Goal: Find contact information: Find contact information

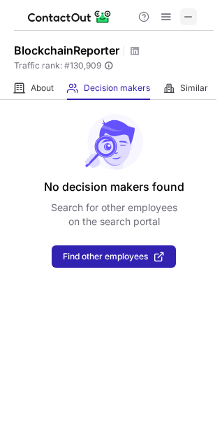
click at [192, 18] on span at bounding box center [188, 16] width 11 height 11
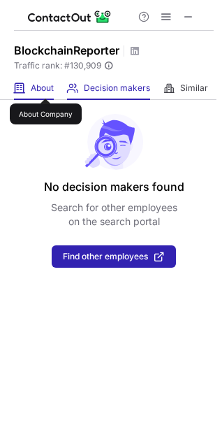
click at [45, 86] on span "About" at bounding box center [42, 88] width 23 height 11
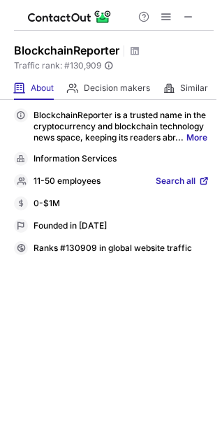
click at [185, 180] on span "Search all" at bounding box center [176, 182] width 40 height 13
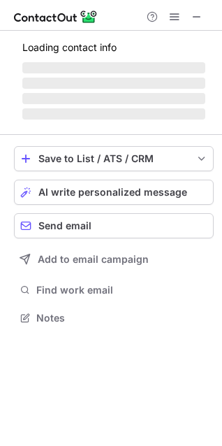
scroll to position [317, 222]
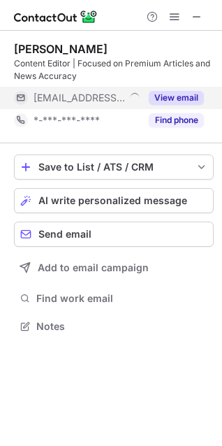
click at [187, 96] on button "View email" at bounding box center [176, 98] width 55 height 14
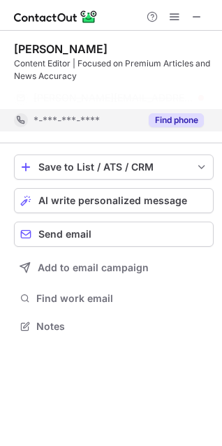
click at [172, 116] on button "Find phone" at bounding box center [176, 120] width 55 height 14
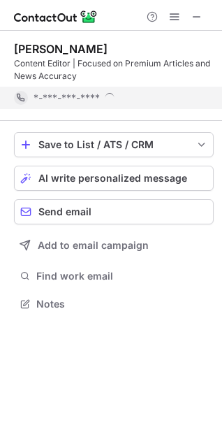
scroll to position [294, 222]
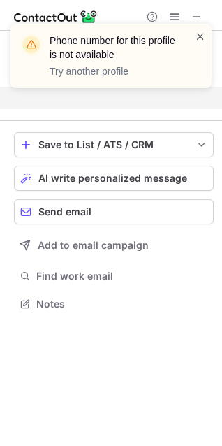
click at [197, 37] on span at bounding box center [200, 36] width 11 height 14
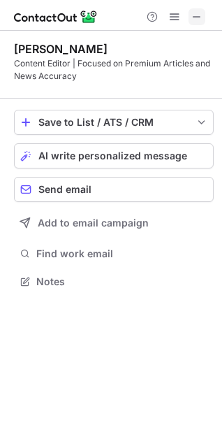
click at [198, 11] on span at bounding box center [197, 16] width 11 height 11
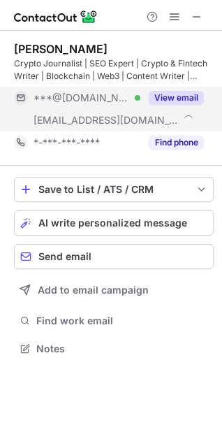
scroll to position [339, 222]
click at [182, 101] on button "View email" at bounding box center [176, 98] width 55 height 14
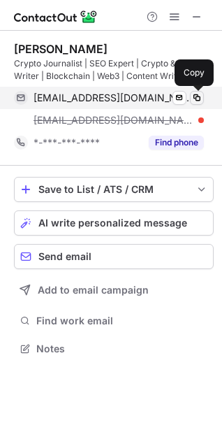
click at [196, 98] on span at bounding box center [197, 97] width 11 height 11
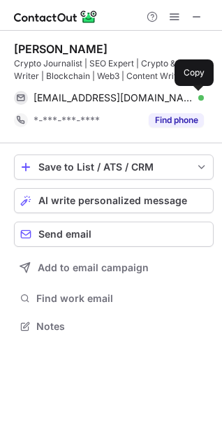
scroll to position [317, 222]
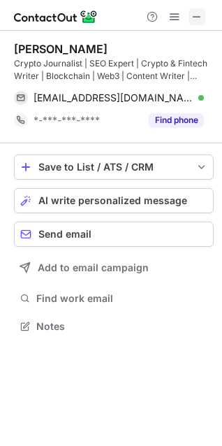
click at [195, 19] on span at bounding box center [197, 16] width 11 height 11
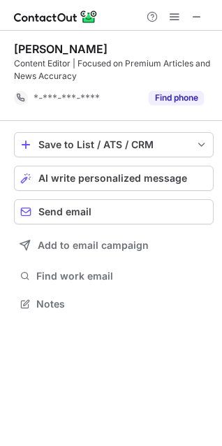
scroll to position [294, 222]
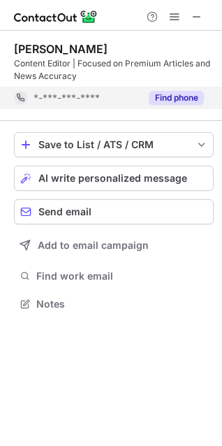
click at [159, 95] on button "Find phone" at bounding box center [176, 98] width 55 height 14
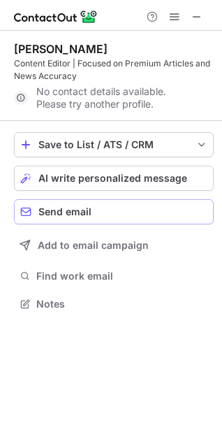
click at [87, 217] on span "Send email" at bounding box center [64, 211] width 53 height 11
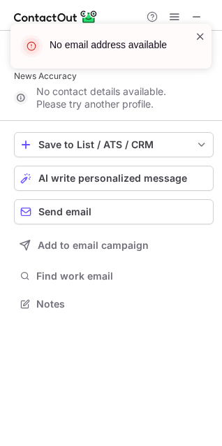
click at [201, 32] on span at bounding box center [200, 36] width 11 height 14
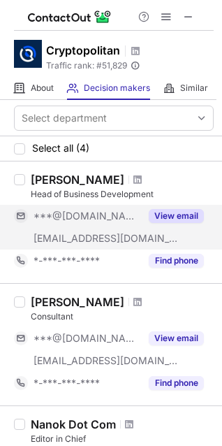
click at [194, 214] on button "View email" at bounding box center [176, 216] width 55 height 14
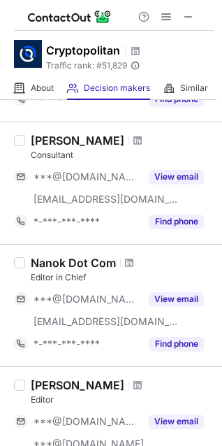
scroll to position [183, 0]
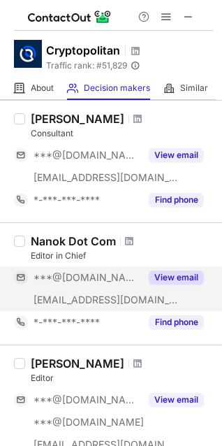
click at [182, 278] on button "View email" at bounding box center [176, 278] width 55 height 14
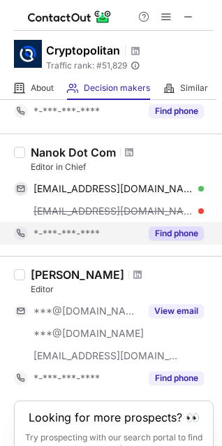
scroll to position [273, 0]
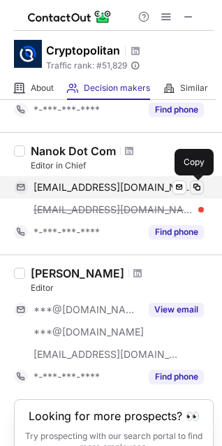
click at [203, 189] on button at bounding box center [197, 187] width 14 height 14
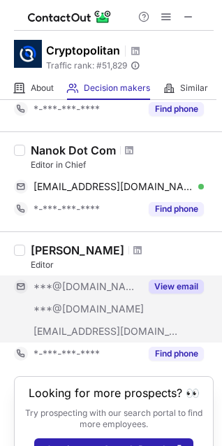
scroll to position [275, 0]
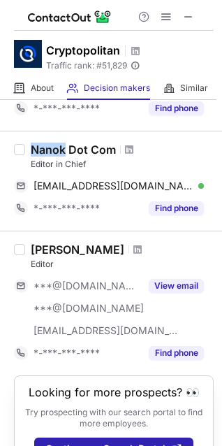
drag, startPoint x: 66, startPoint y: 147, endPoint x: 32, endPoint y: 147, distance: 33.6
click at [32, 147] on div "Nanok Dot Com" at bounding box center [73, 150] width 85 height 14
copy div "Nanok"
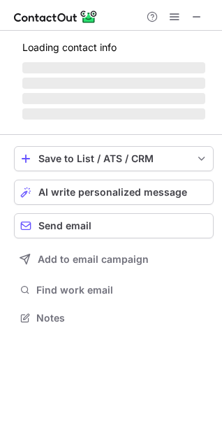
scroll to position [317, 222]
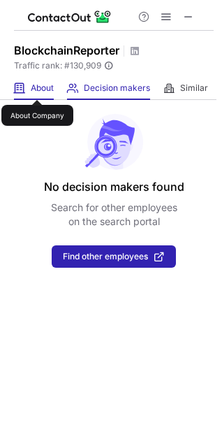
click at [37, 87] on span "About" at bounding box center [42, 88] width 23 height 11
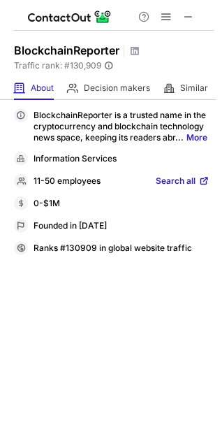
click at [185, 185] on span "Search all" at bounding box center [176, 182] width 40 height 13
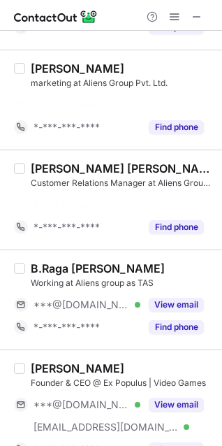
scroll to position [309, 0]
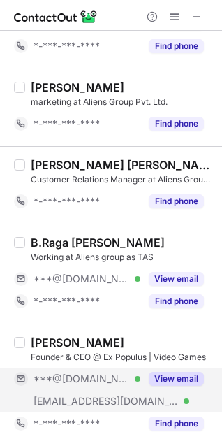
click at [176, 386] on div "View email" at bounding box center [173, 379] width 64 height 22
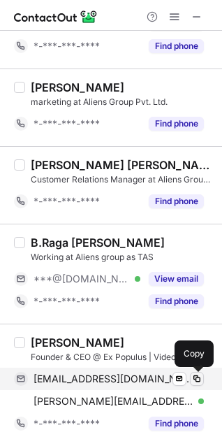
click at [196, 376] on span at bounding box center [197, 378] width 11 height 11
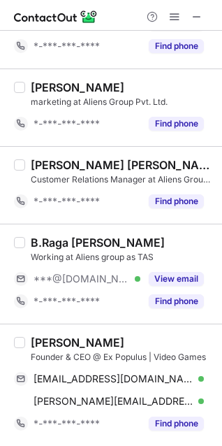
click at [50, 341] on div "Tobias Batton" at bounding box center [78, 343] width 94 height 14
copy div "Tobias"
click at [192, 13] on span at bounding box center [197, 16] width 11 height 11
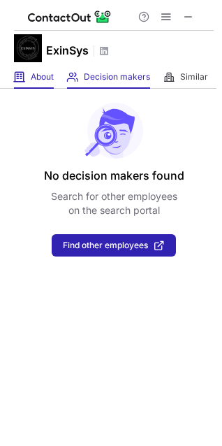
click at [52, 69] on div "About About Company" at bounding box center [34, 77] width 40 height 23
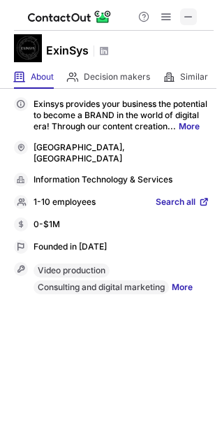
click at [189, 17] on span at bounding box center [188, 16] width 11 height 11
click at [179, 131] on link "More" at bounding box center [189, 126] width 21 height 10
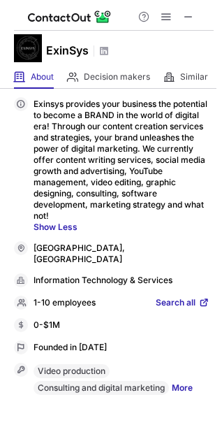
click at [126, 222] on link "Show Less" at bounding box center [122, 227] width 176 height 11
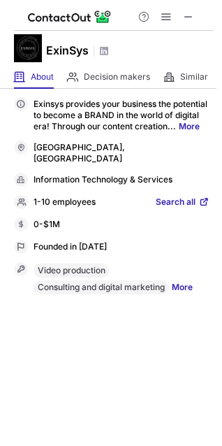
click at [176, 206] on span "Search all" at bounding box center [176, 202] width 40 height 13
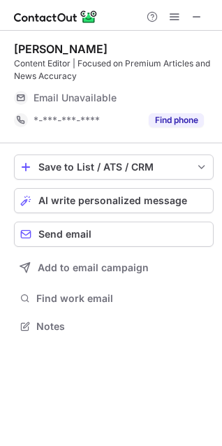
scroll to position [317, 222]
